Goal: Find specific page/section: Find specific page/section

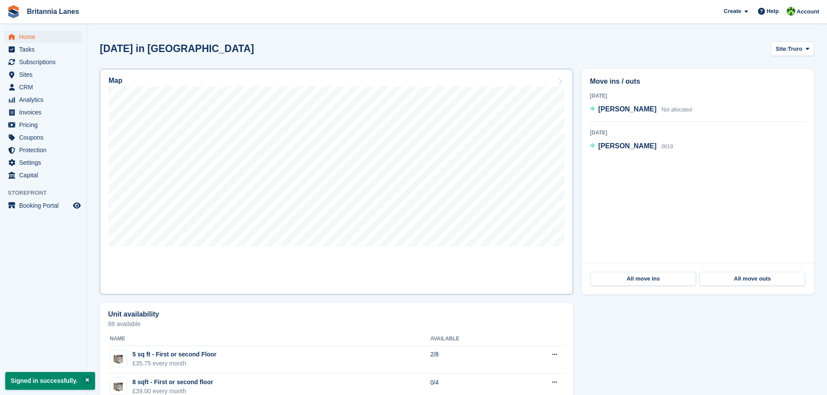
scroll to position [217, 0]
click at [803, 48] on button "Site: Truro" at bounding box center [792, 48] width 43 height 14
click at [768, 98] on link "[GEOGRAPHIC_DATA]" at bounding box center [771, 100] width 78 height 16
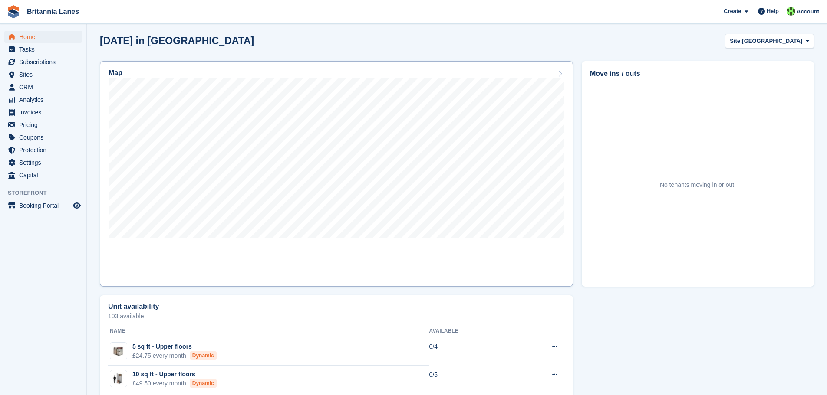
scroll to position [174, 0]
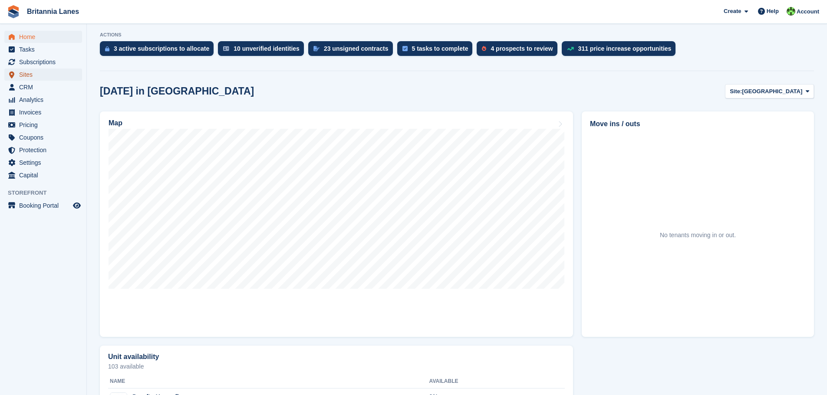
click at [25, 73] on span "Sites" at bounding box center [45, 75] width 52 height 12
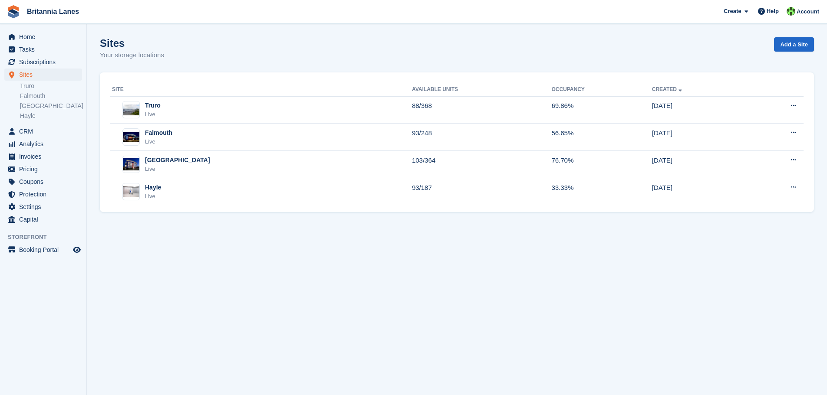
click at [343, 286] on section "Sites Your storage locations Add a Site Site Available Units Occupancy Created …" at bounding box center [457, 197] width 740 height 395
click at [33, 36] on span "Home" at bounding box center [45, 37] width 52 height 12
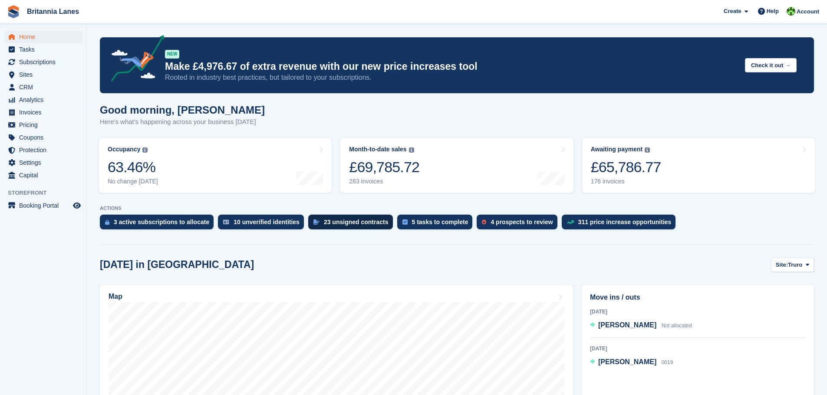
click at [341, 226] on div "23 unsigned contracts" at bounding box center [356, 222] width 65 height 7
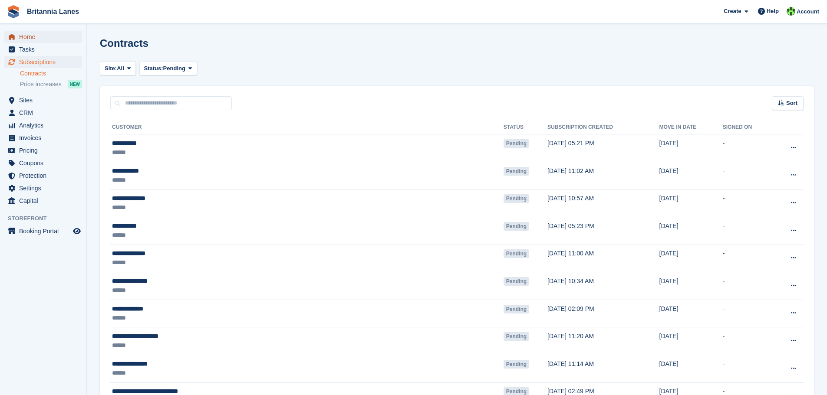
click at [30, 36] on span "Home" at bounding box center [45, 37] width 52 height 12
